Goal: Information Seeking & Learning: Check status

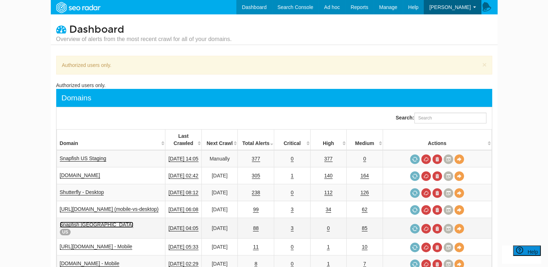
click at [81, 222] on link "Snapfish [GEOGRAPHIC_DATA]" at bounding box center [96, 225] width 73 height 6
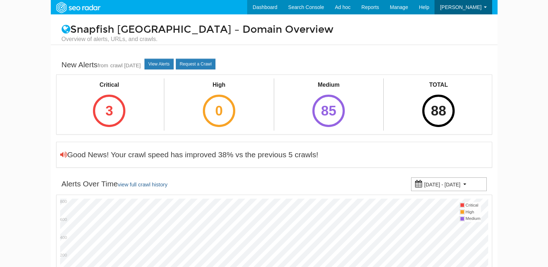
select select "500"
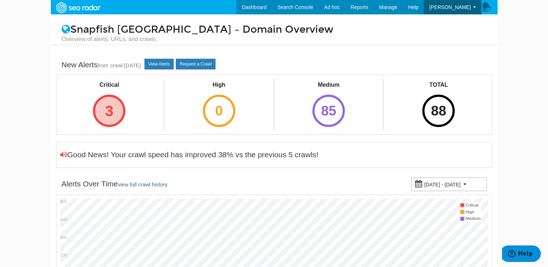
click at [116, 107] on div "3" at bounding box center [109, 111] width 32 height 32
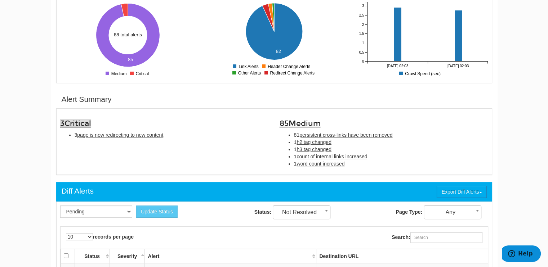
scroll to position [144, 0]
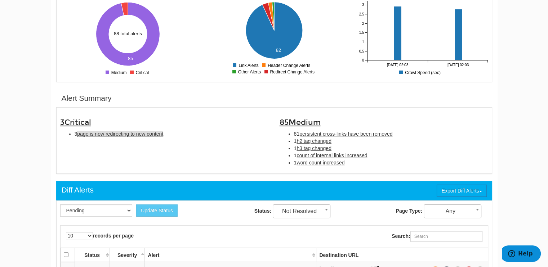
click at [147, 134] on span "page is now redirecting to new content" at bounding box center [120, 134] width 86 height 6
type input "page is now redirecting to new content"
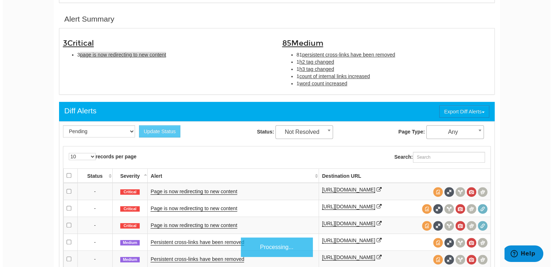
scroll to position [233, 0]
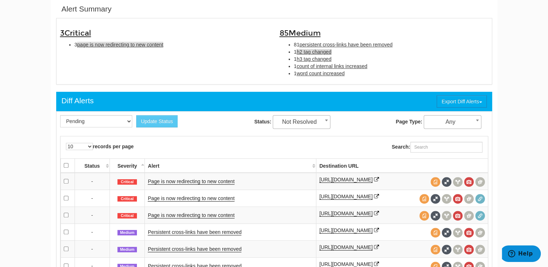
click at [318, 50] on span "h2 tag changed" at bounding box center [313, 52] width 35 height 6
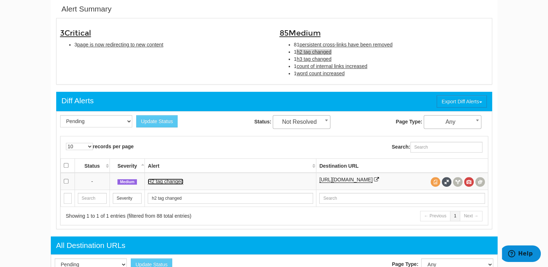
click at [170, 183] on link "H2 tag changed" at bounding box center [166, 182] width 36 height 6
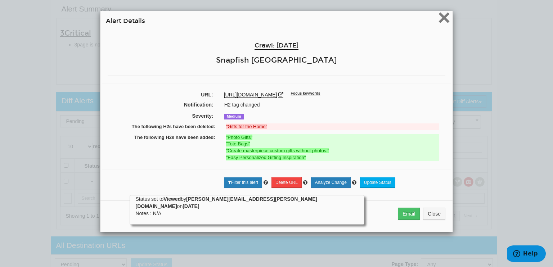
click at [439, 17] on span "×" at bounding box center [444, 17] width 13 height 24
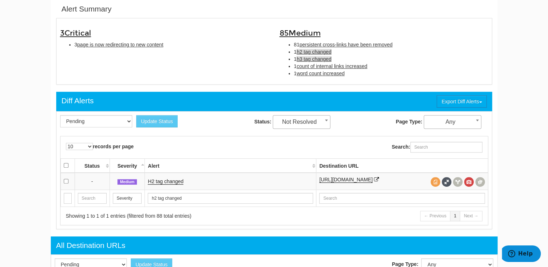
click at [320, 58] on span "h3 tag changed" at bounding box center [313, 59] width 35 height 6
click at [169, 183] on link "H3 tag changed" at bounding box center [166, 182] width 36 height 6
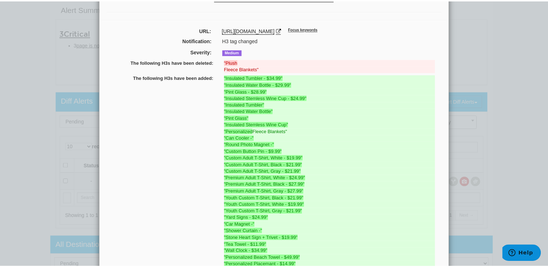
scroll to position [0, 0]
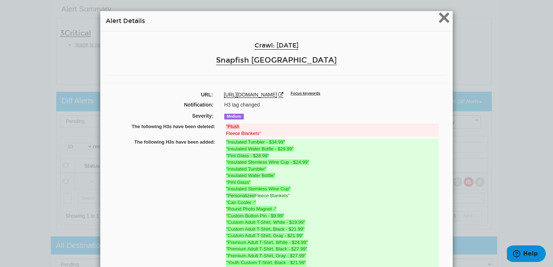
click at [443, 15] on span "×" at bounding box center [444, 17] width 13 height 24
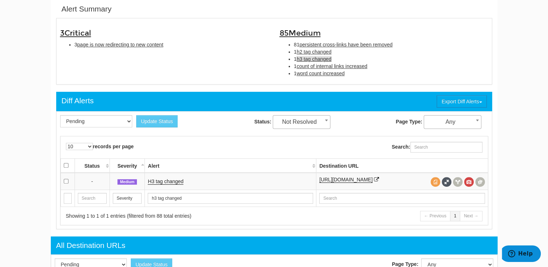
click at [144, 41] on li "3 page is now redirecting to new content" at bounding box center [172, 44] width 194 height 7
click at [144, 43] on span "page is now redirecting to new content" at bounding box center [120, 45] width 86 height 6
type input "page is now redirecting to new content"
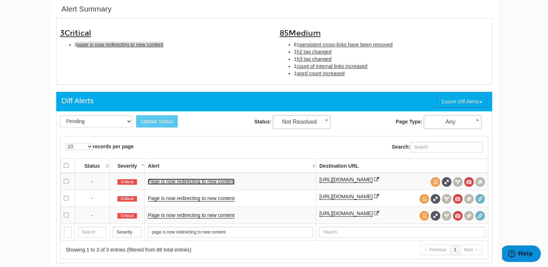
click at [210, 181] on link "Page is now redirecting to new content" at bounding box center [191, 182] width 86 height 6
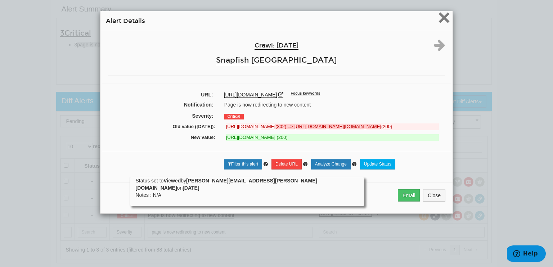
click at [439, 15] on span "×" at bounding box center [444, 17] width 13 height 24
